Goal: Task Accomplishment & Management: Complete application form

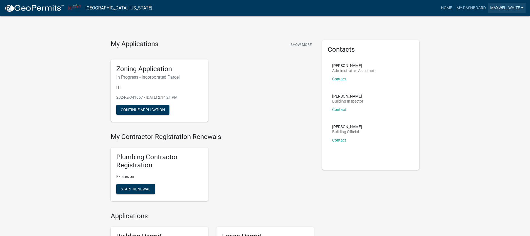
click at [520, 8] on link "MaxwellWhite" at bounding box center [507, 8] width 38 height 11
click at [498, 21] on link "Account" at bounding box center [503, 22] width 44 height 13
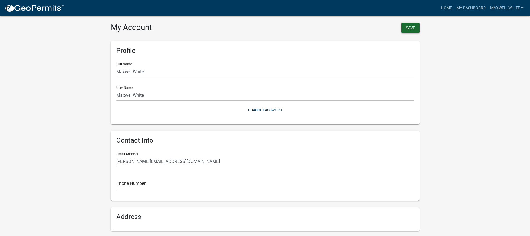
click at [410, 28] on button "Save" at bounding box center [410, 28] width 18 height 10
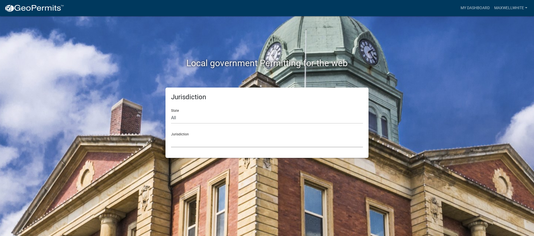
click at [217, 141] on select "Custer County, Colorado Cook County, Georgia Crawford County, Georgia Gilmer Co…" at bounding box center [267, 141] width 192 height 11
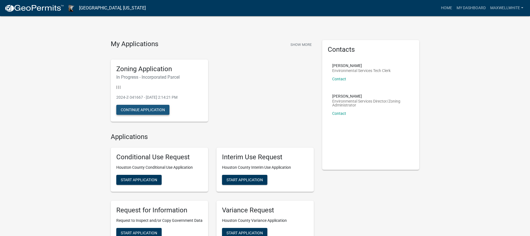
click at [157, 111] on button "Continue Application" at bounding box center [142, 110] width 53 height 10
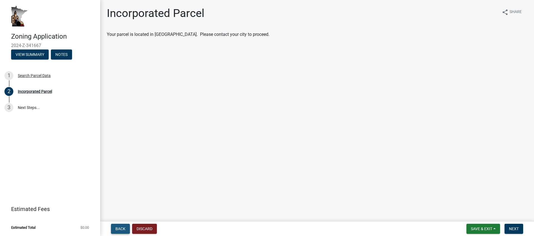
click at [121, 228] on span "Back" at bounding box center [120, 229] width 10 height 4
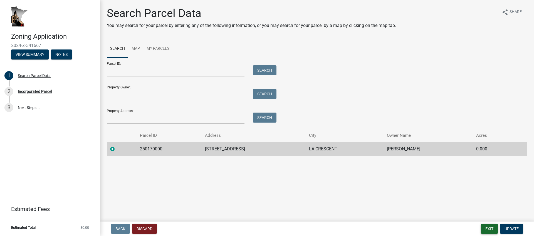
click at [486, 231] on button "Exit" at bounding box center [489, 229] width 17 height 10
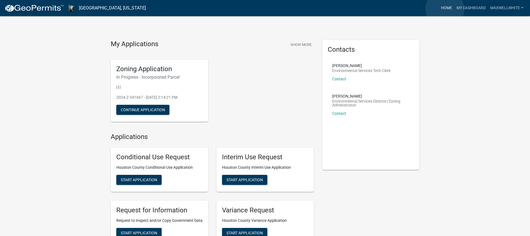
click at [445, 9] on link "Home" at bounding box center [446, 8] width 16 height 11
click at [462, 10] on link "My Dashboard" at bounding box center [471, 8] width 34 height 11
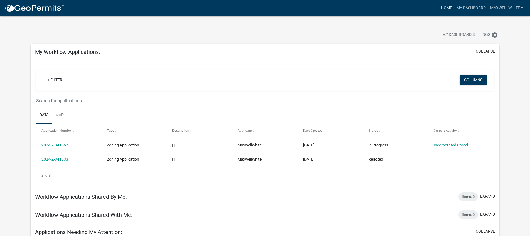
click at [445, 8] on link "Home" at bounding box center [446, 8] width 16 height 11
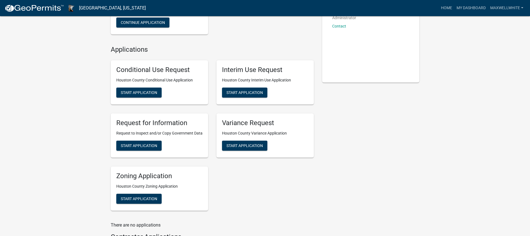
scroll to position [138, 0]
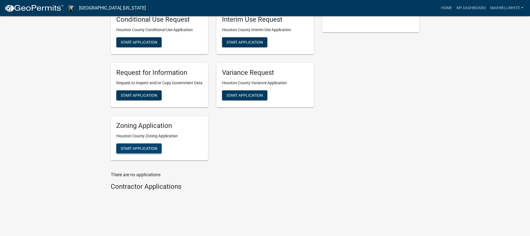
click at [143, 150] on span "Start Application" at bounding box center [139, 148] width 36 height 4
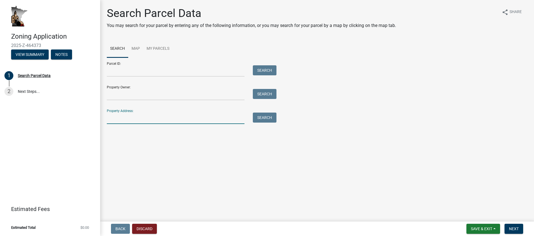
click at [121, 123] on input "Property Address:" at bounding box center [176, 118] width 138 height 11
type input "402 north 3rd st"
click at [273, 121] on button "Search" at bounding box center [265, 118] width 24 height 10
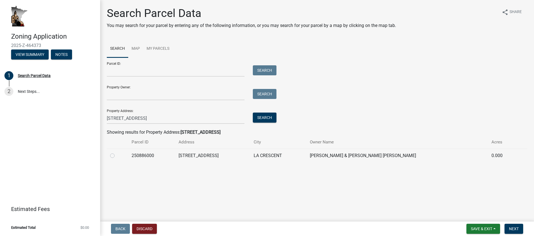
click at [117, 152] on label at bounding box center [117, 152] width 0 height 0
click at [117, 156] on input "radio" at bounding box center [119, 154] width 4 height 4
radio input "true"
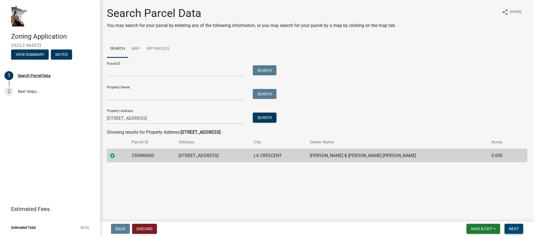
click at [512, 228] on span "Next" at bounding box center [514, 229] width 10 height 4
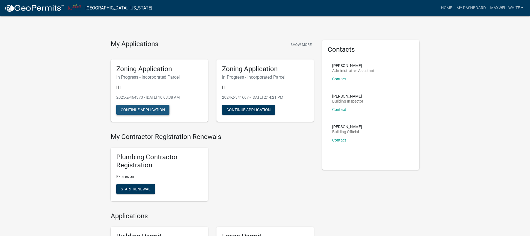
click at [147, 111] on button "Continue Application" at bounding box center [142, 110] width 53 height 10
